Goal: Transaction & Acquisition: Purchase product/service

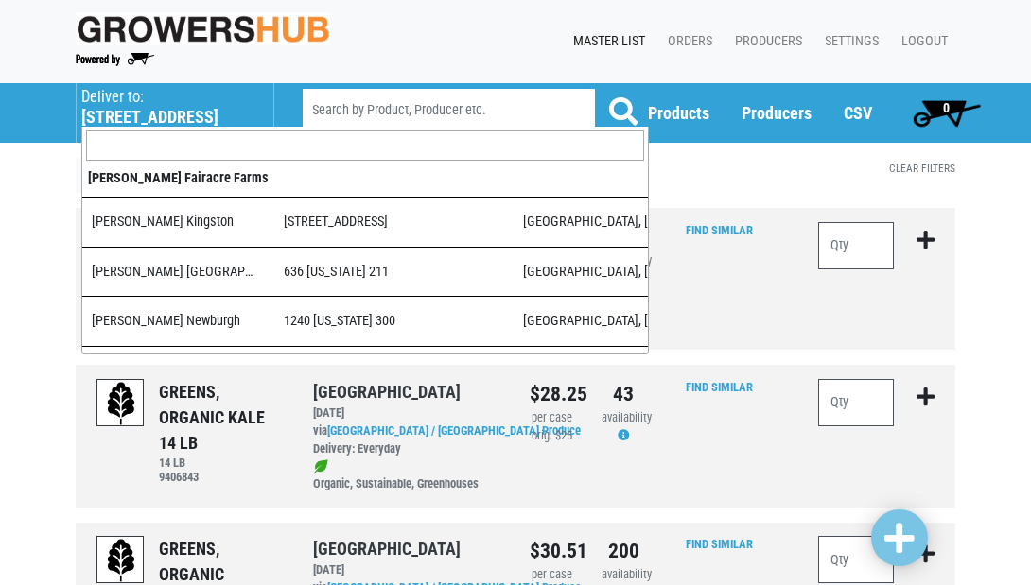
click at [167, 105] on p "Deliver to:" at bounding box center [167, 97] width 173 height 19
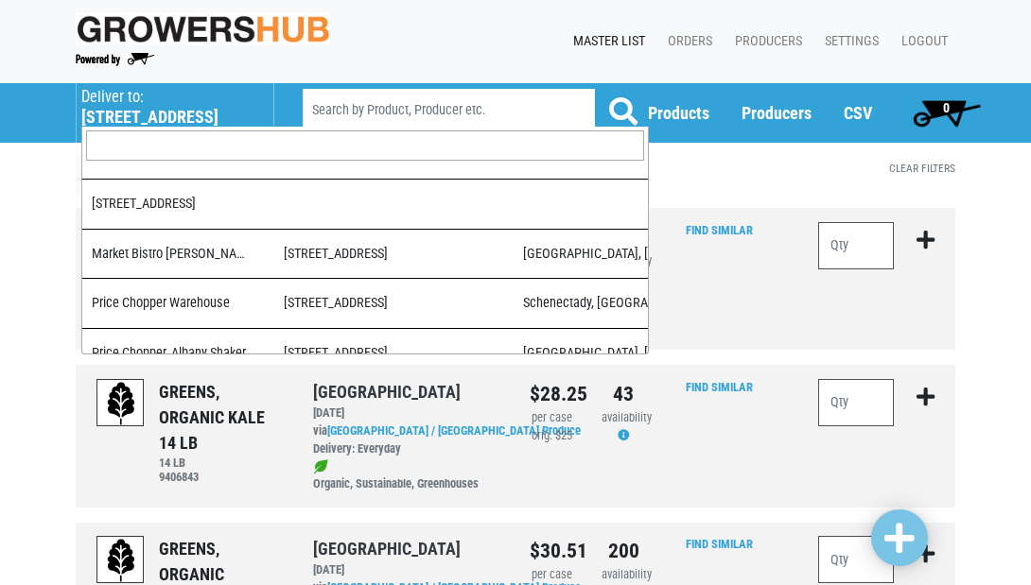
click at [153, 146] on input "search" at bounding box center [365, 146] width 558 height 30
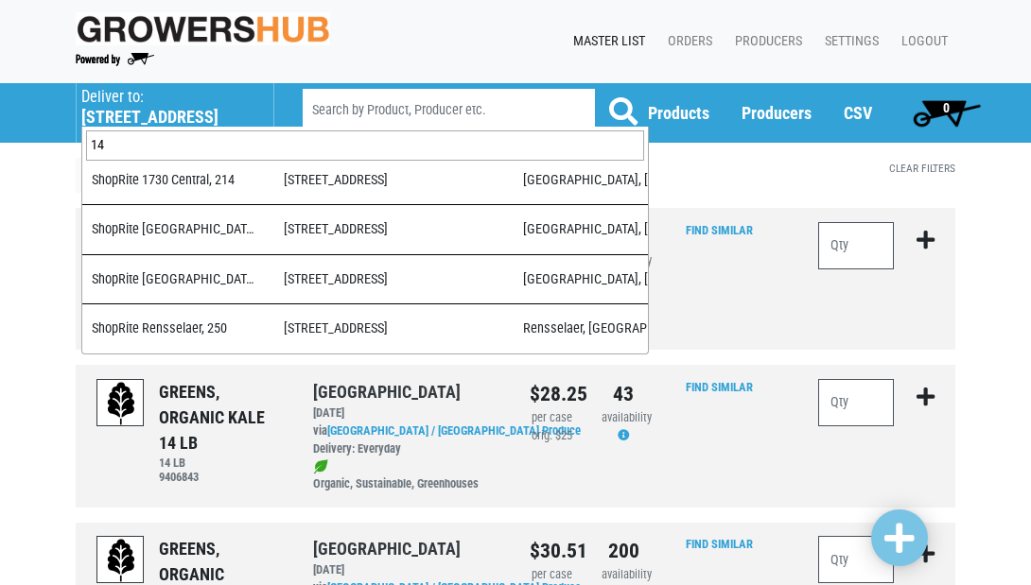
scroll to position [0, 0]
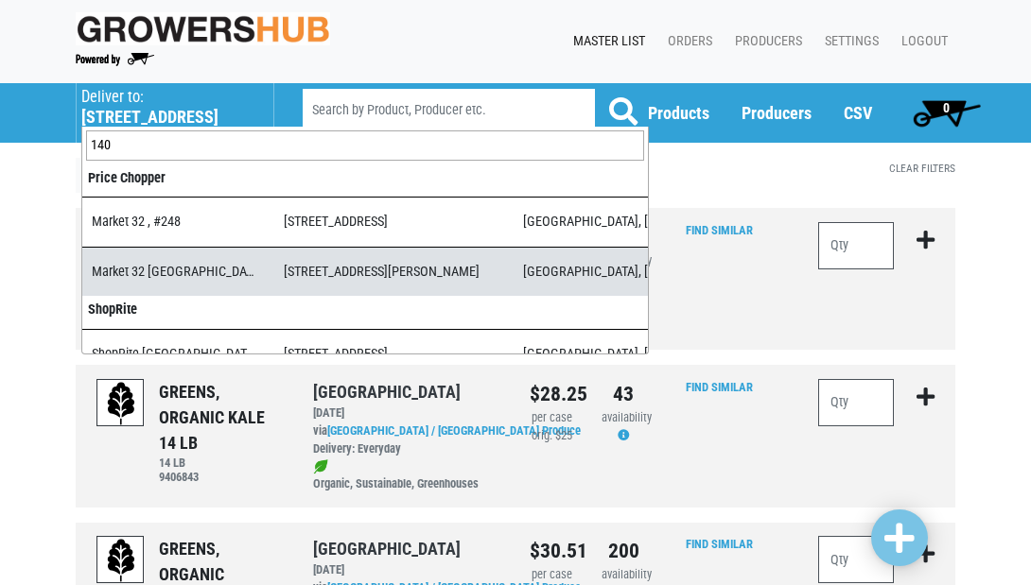
type input "140"
select select "3d03e98b-02fc-4f94-8265-6b118fa33a6b"
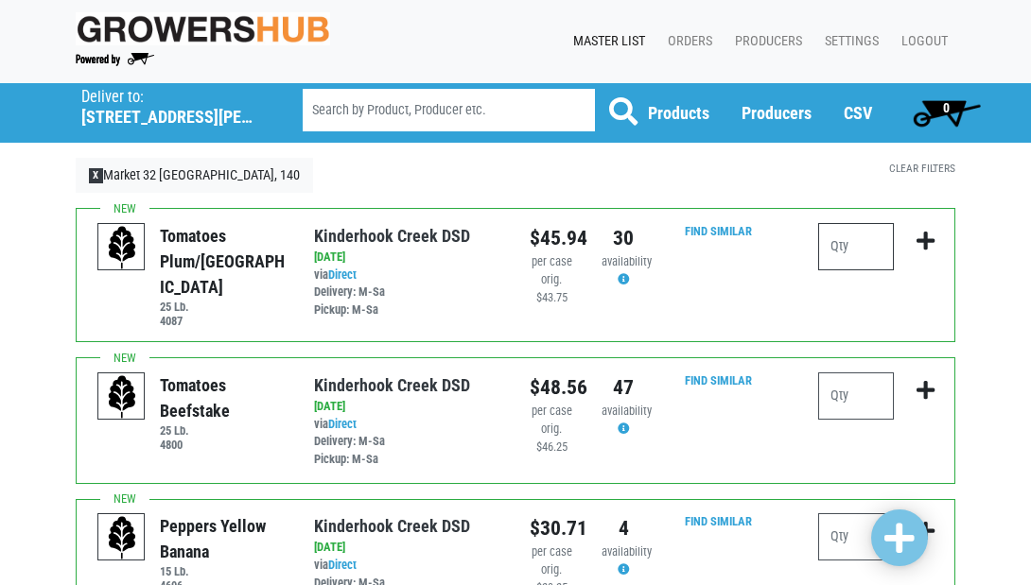
click at [851, 252] on input "number" at bounding box center [856, 246] width 76 height 47
type input "2"
click at [853, 391] on input "number" at bounding box center [856, 396] width 76 height 47
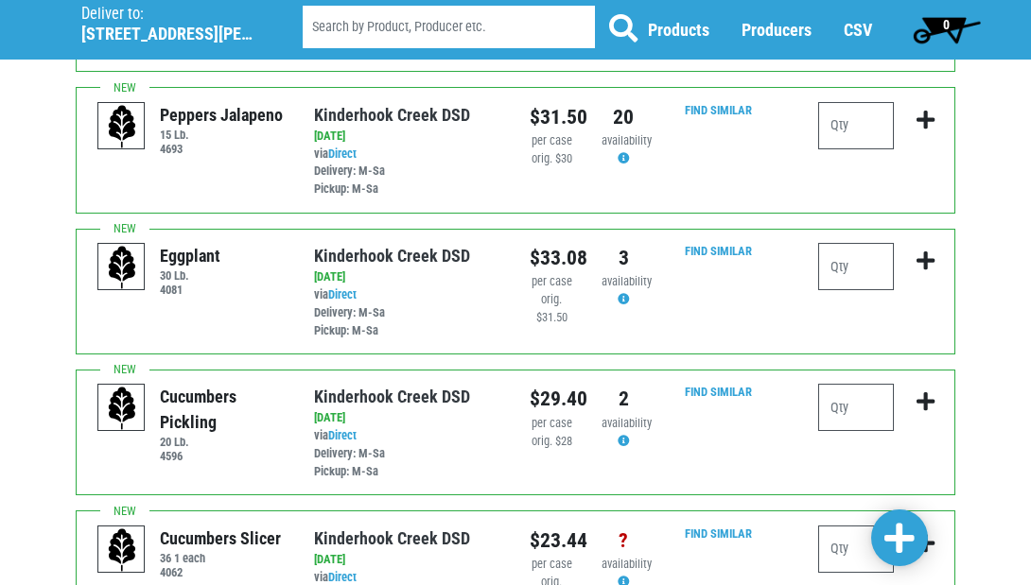
scroll to position [846, 0]
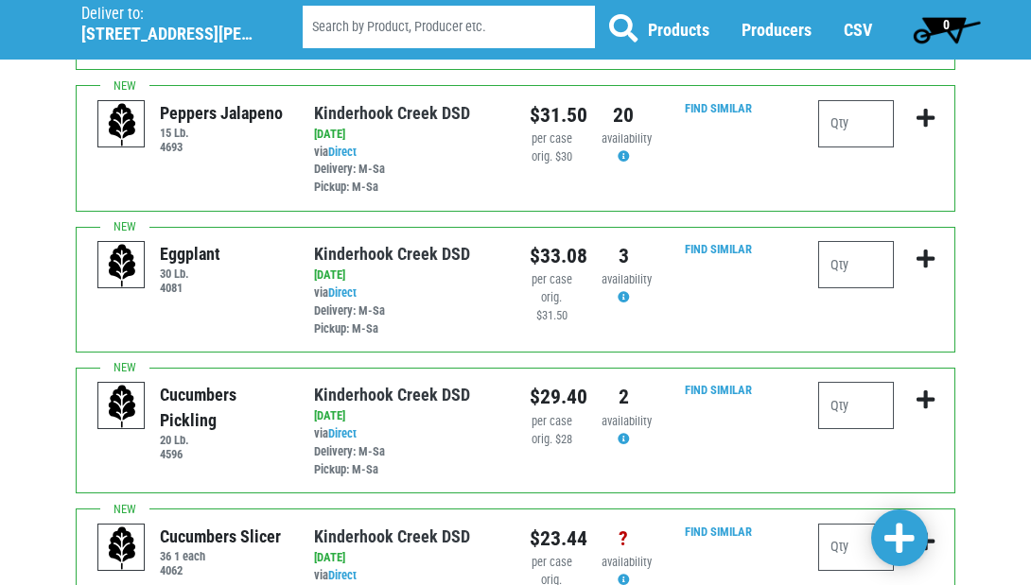
type input "2"
click at [861, 382] on input "number" at bounding box center [856, 405] width 76 height 47
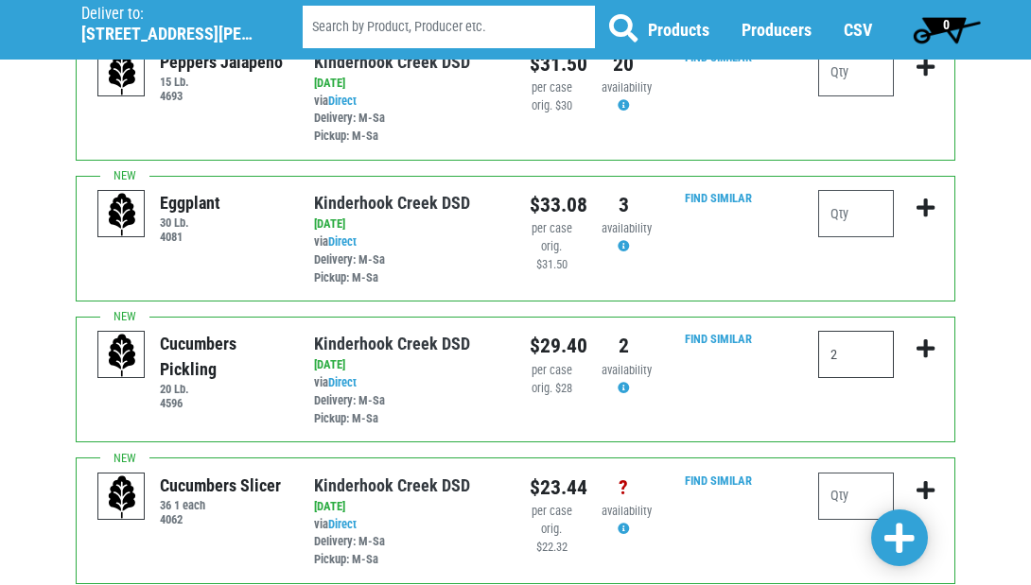
scroll to position [891, 0]
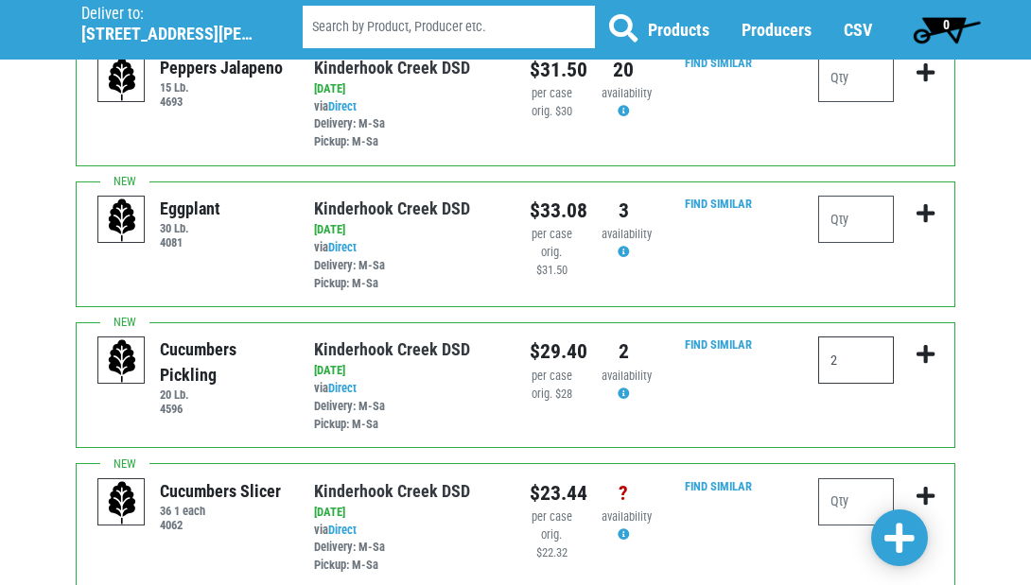
type input "2"
click at [846, 479] on input "number" at bounding box center [856, 502] width 76 height 47
type input "2"
click at [857, 337] on input "2" at bounding box center [856, 360] width 76 height 47
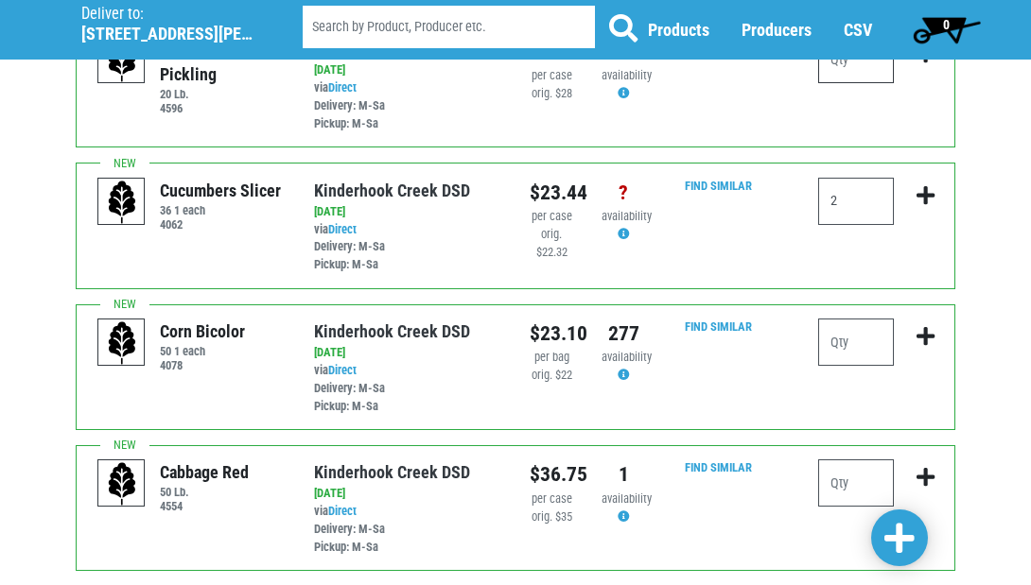
scroll to position [1194, 0]
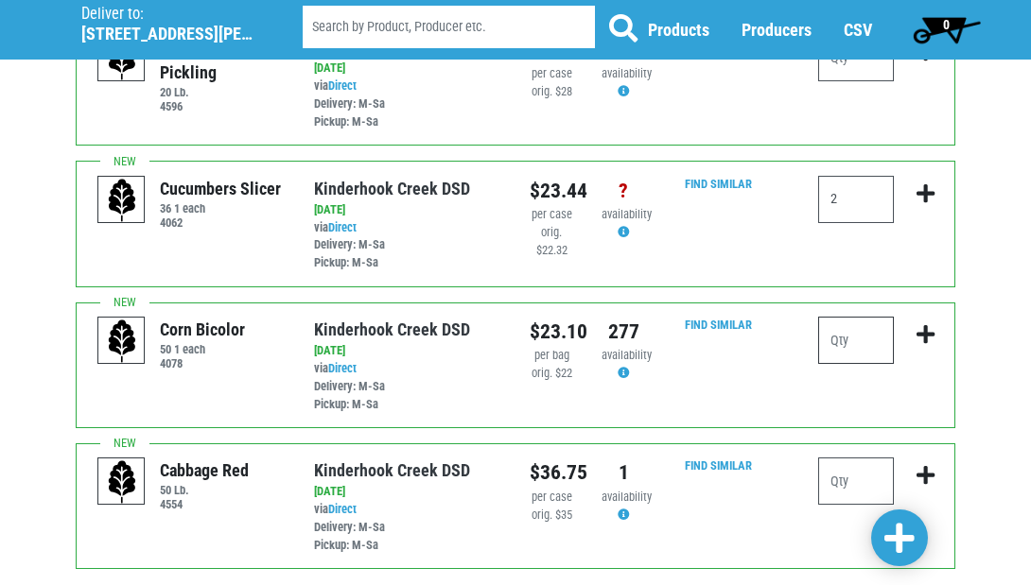
click at [855, 317] on input "number" at bounding box center [856, 340] width 76 height 47
type input "10"
click at [897, 537] on span at bounding box center [899, 539] width 30 height 34
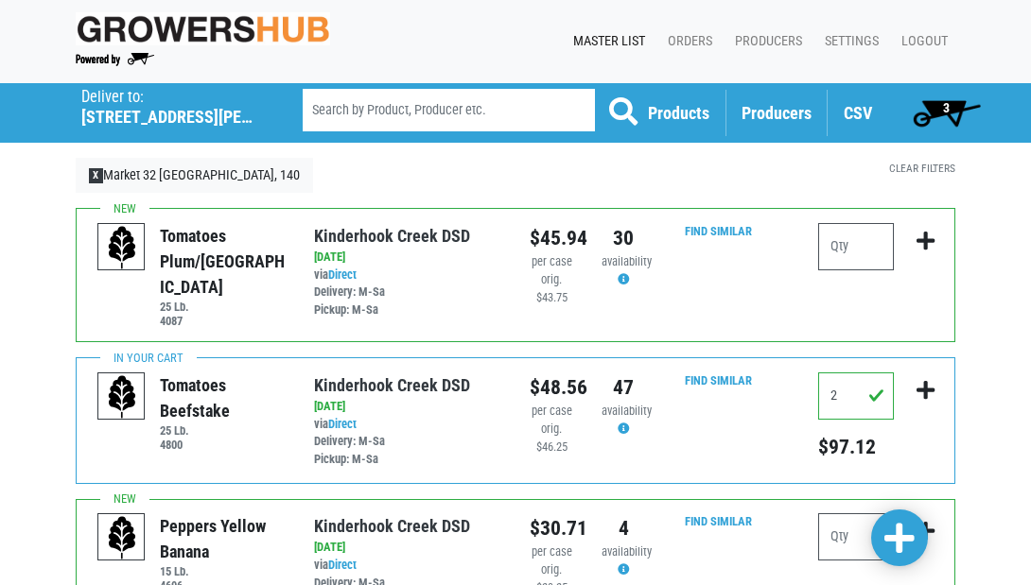
scroll to position [0, 0]
click at [939, 108] on span "3" at bounding box center [946, 113] width 84 height 38
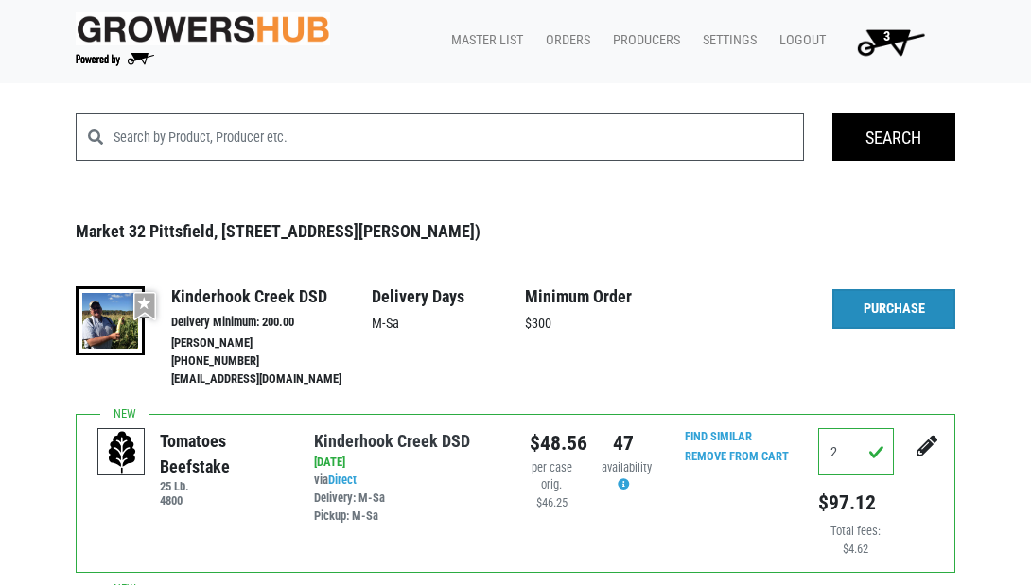
click at [882, 310] on link "Purchase" at bounding box center [893, 309] width 123 height 40
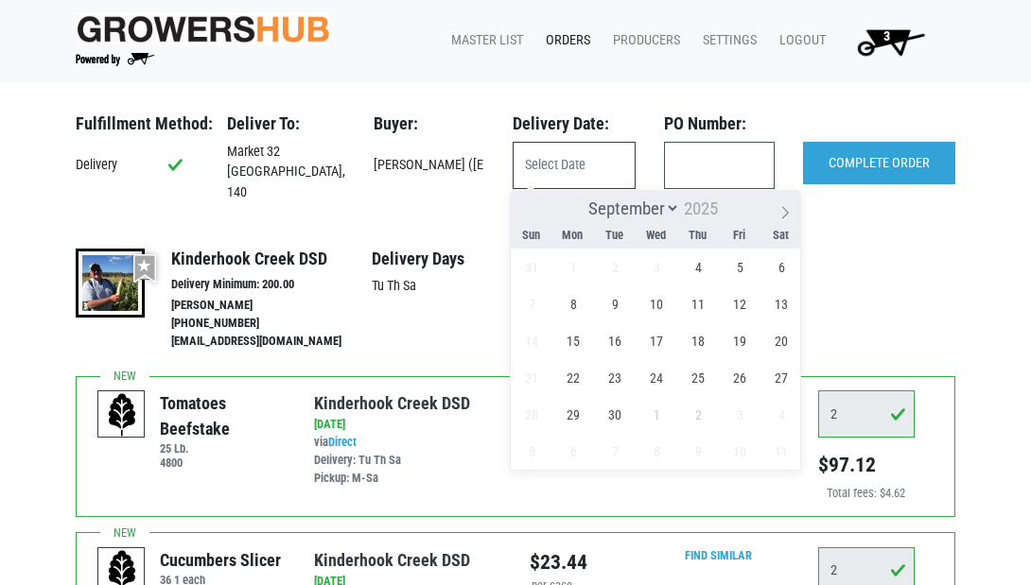
click at [558, 172] on input "text" at bounding box center [574, 165] width 123 height 47
click at [695, 268] on span "4" at bounding box center [698, 267] width 37 height 37
type input "2025-09-04"
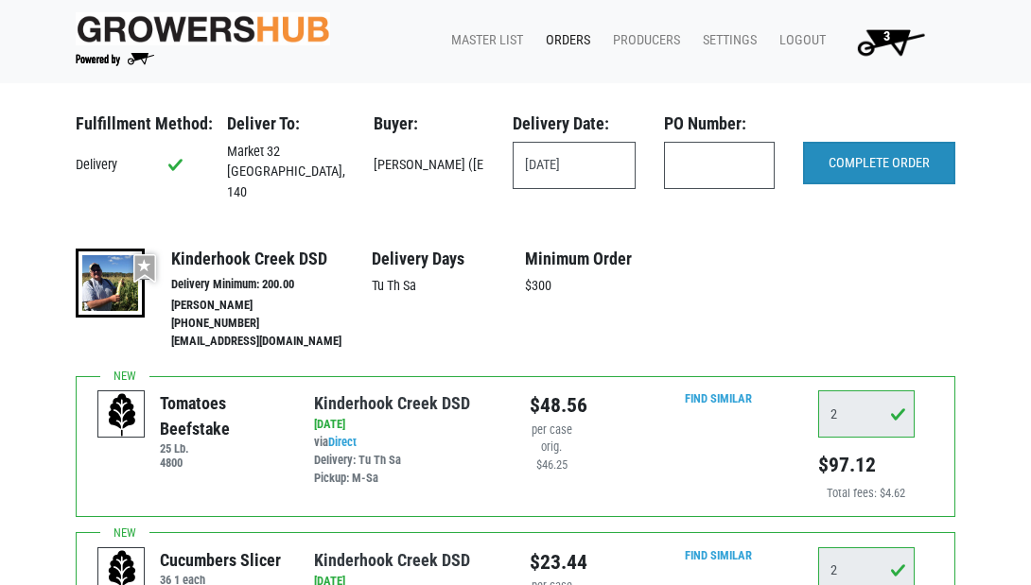
click at [835, 158] on input "COMPLETE ORDER" at bounding box center [879, 164] width 152 height 44
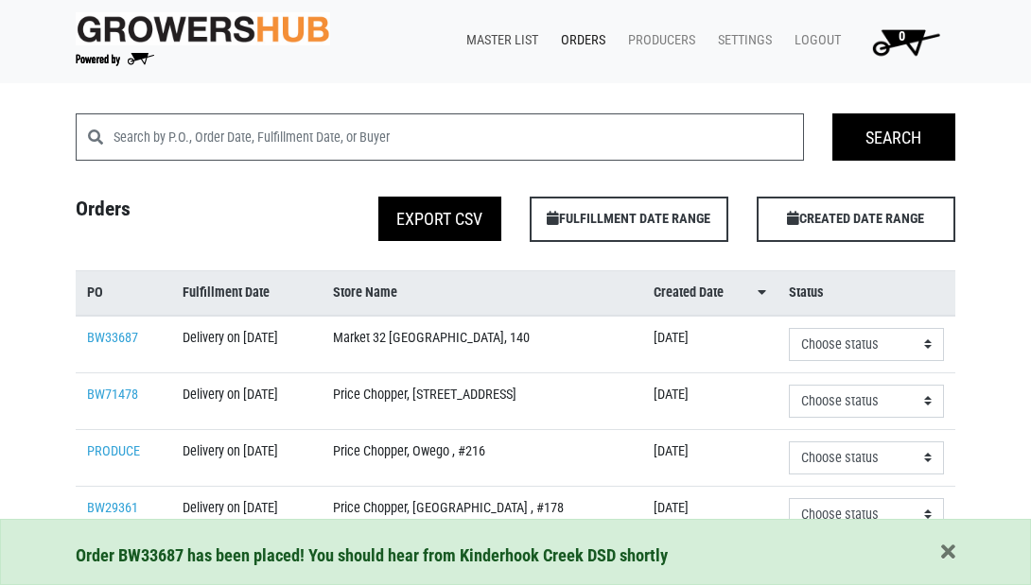
click at [480, 49] on link "Master List" at bounding box center [498, 41] width 95 height 36
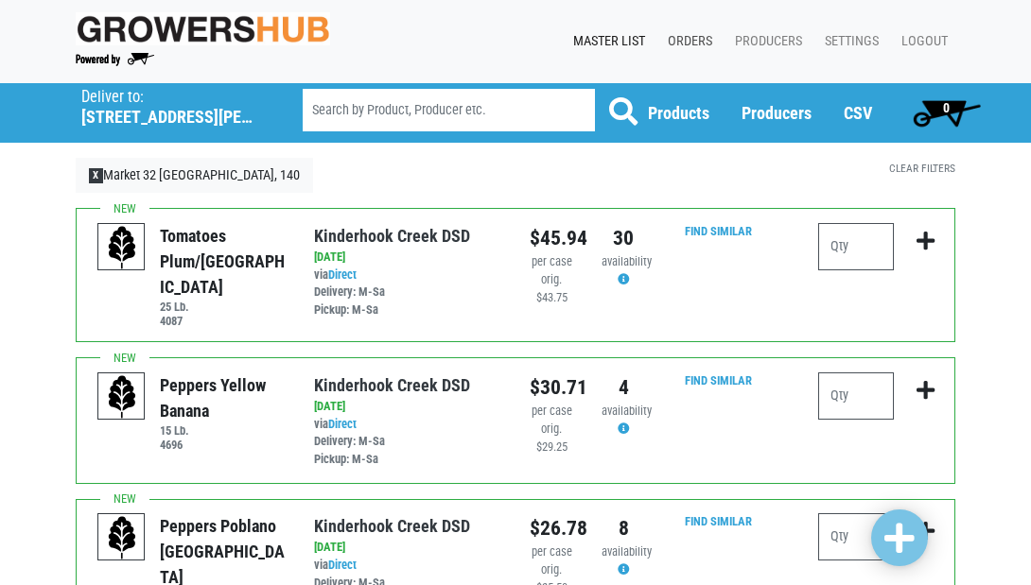
click at [690, 44] on link "Orders" at bounding box center [686, 42] width 67 height 36
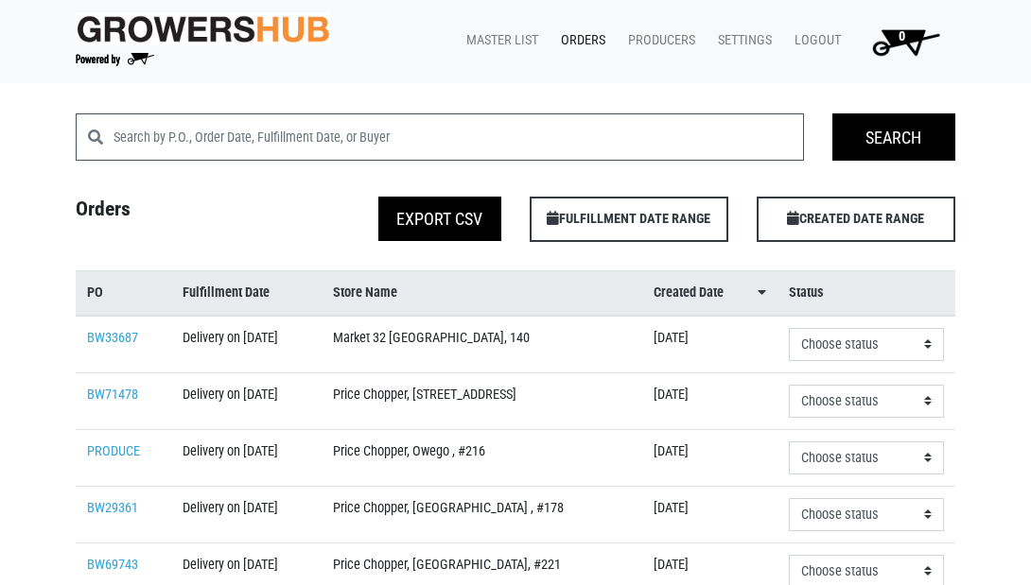
click at [570, 37] on link "Orders" at bounding box center [579, 41] width 67 height 36
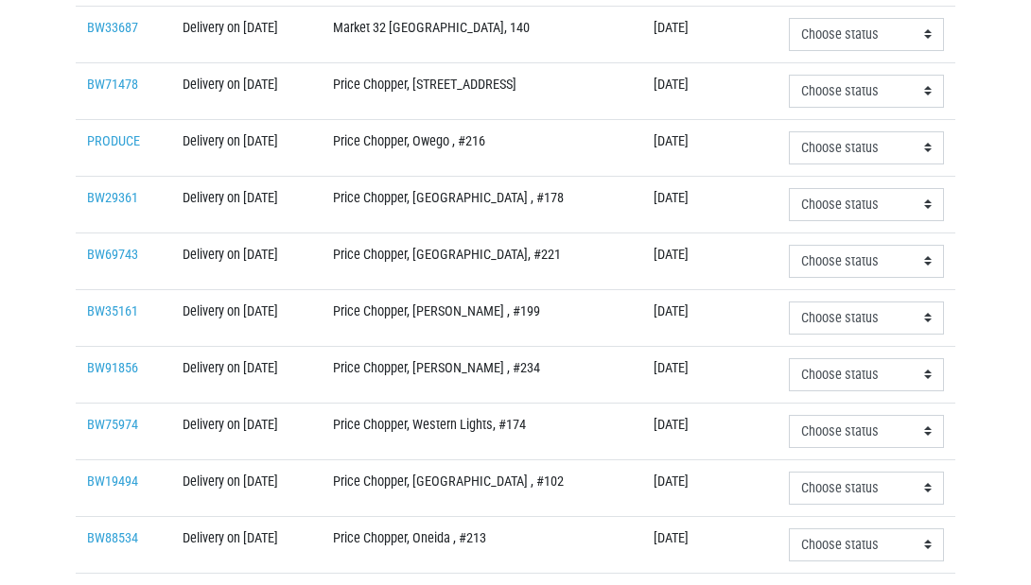
scroll to position [452, 0]
